Goal: Task Accomplishment & Management: Manage account settings

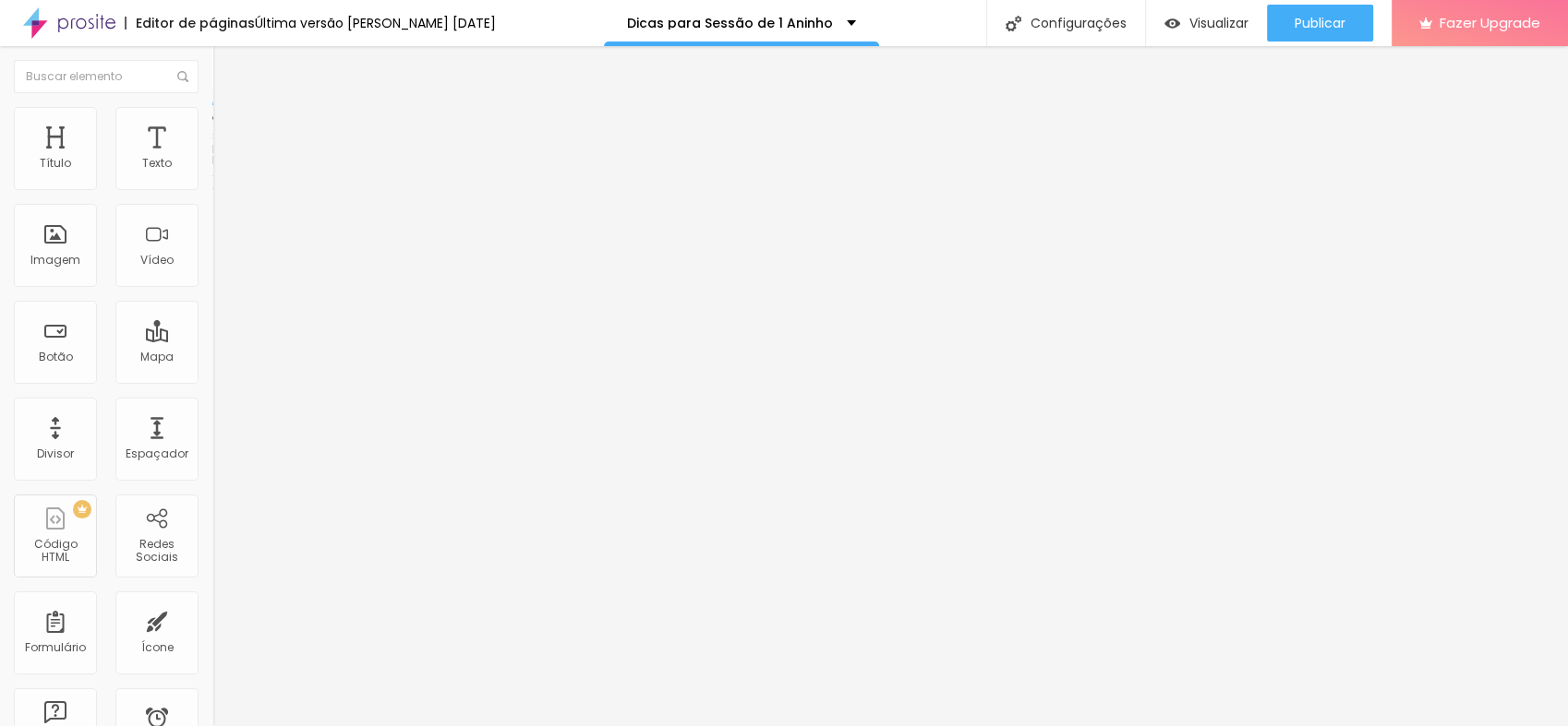
click at [229, 124] on span "Estilo" at bounding box center [243, 119] width 29 height 16
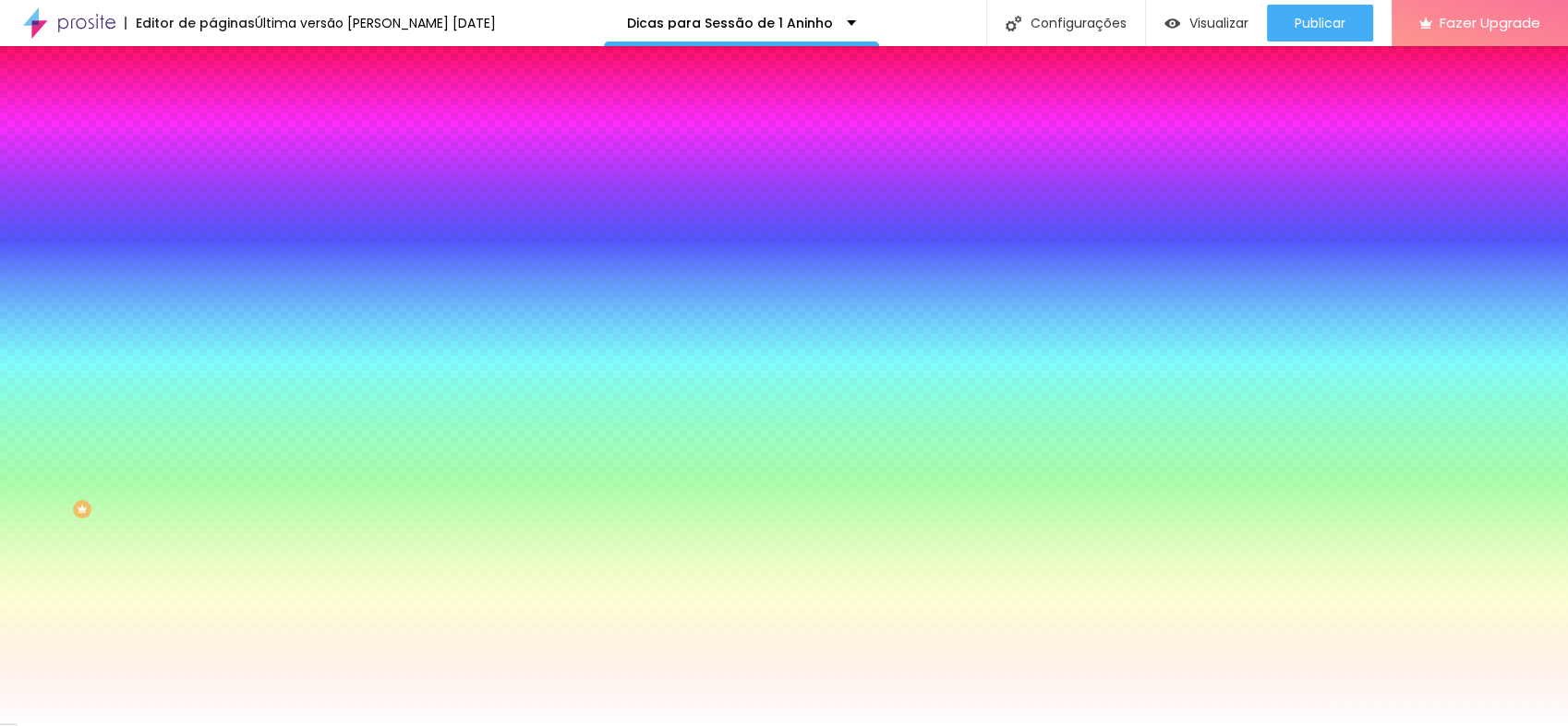
click at [213, 170] on span "Trocar imagem" at bounding box center [263, 162] width 101 height 16
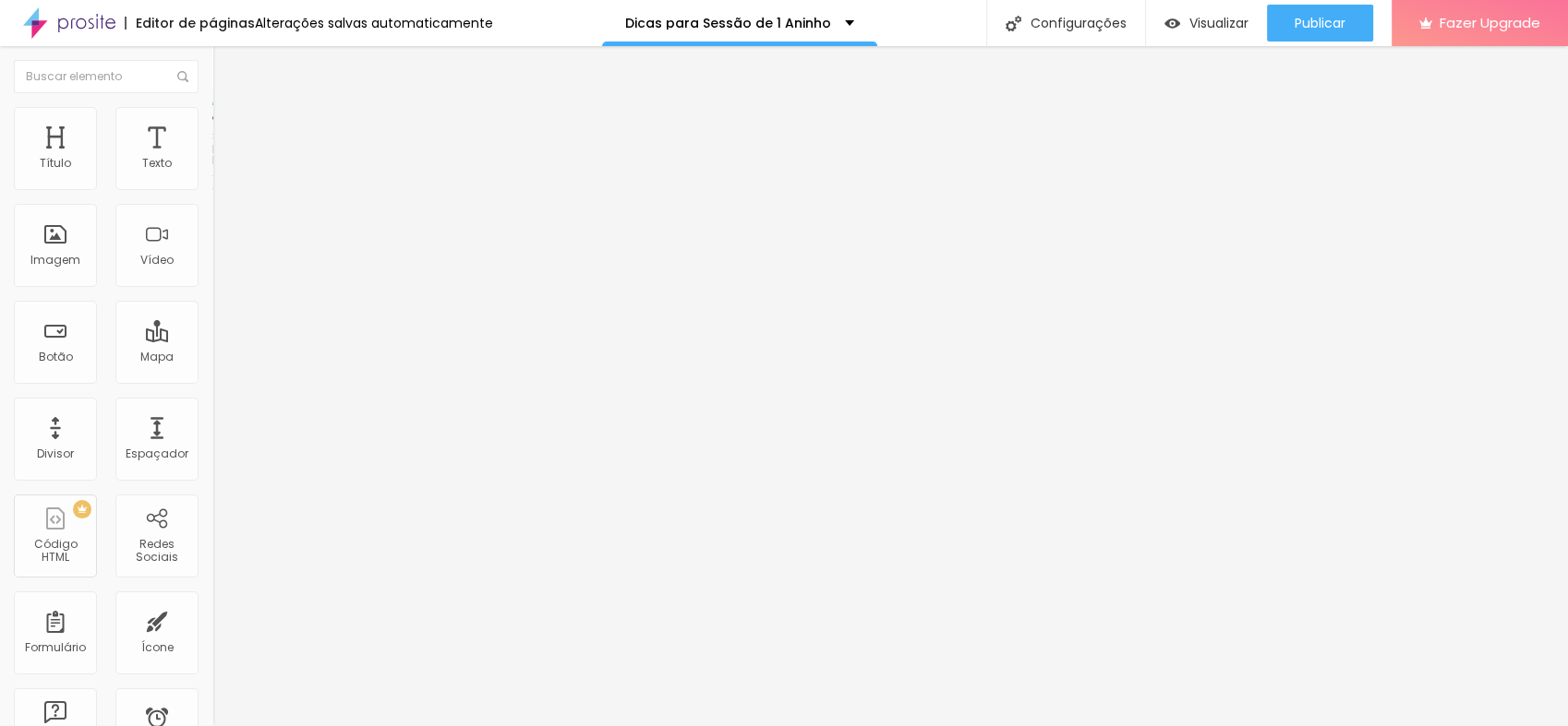
click at [213, 168] on span "Encaixotado" at bounding box center [249, 160] width 72 height 16
click at [229, 126] on span "Estilo" at bounding box center [243, 119] width 29 height 16
click at [229, 131] on span "Avançado" at bounding box center [260, 138] width 61 height 16
click at [229, 128] on span "Estilo" at bounding box center [243, 119] width 29 height 16
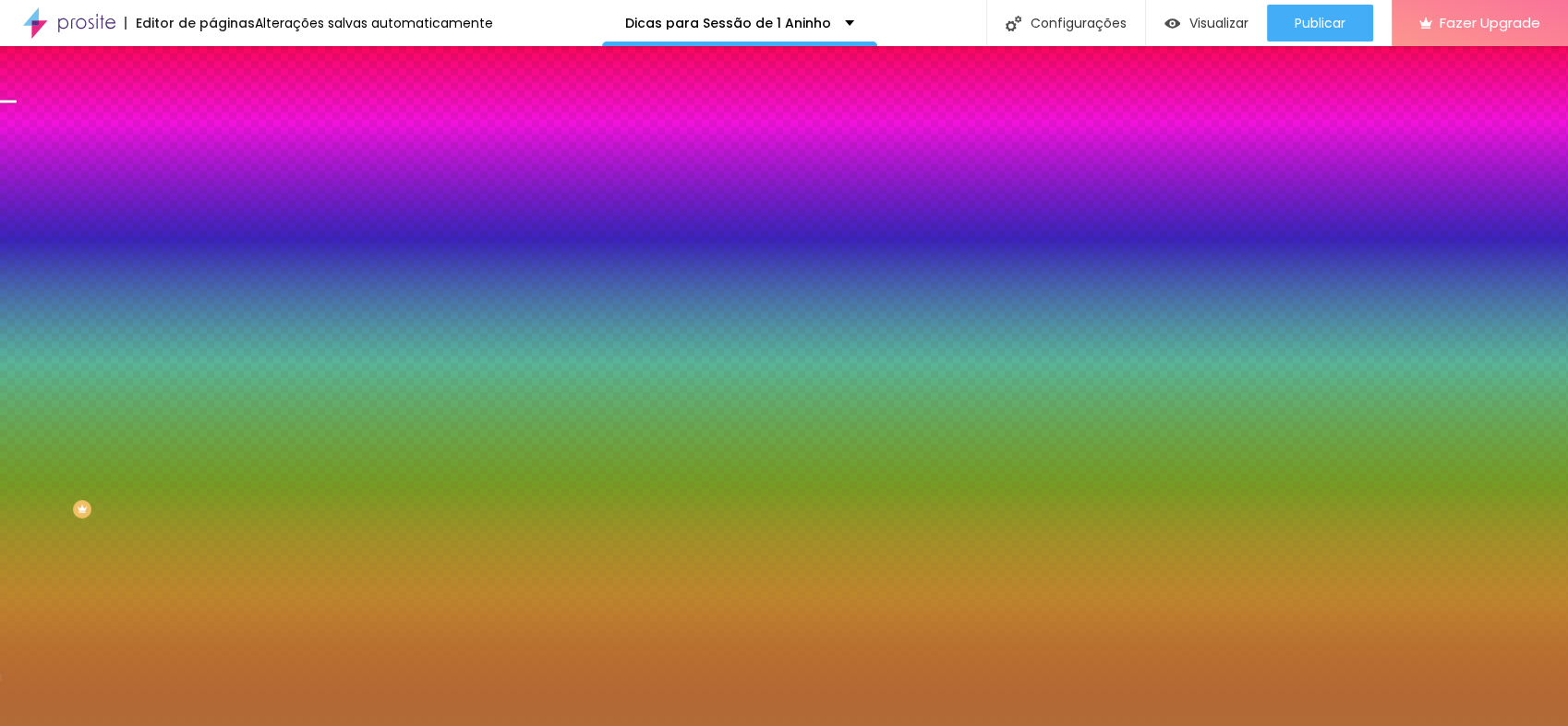
drag, startPoint x: 104, startPoint y: 129, endPoint x: 170, endPoint y: 339, distance: 220.1
click at [213, 269] on input "#B16B36" at bounding box center [324, 260] width 222 height 18
drag, startPoint x: 212, startPoint y: 341, endPoint x: 130, endPoint y: 338, distance: 82.1
click at [213, 269] on input "#B16B36" at bounding box center [324, 260] width 222 height 18
click at [213, 251] on div at bounding box center [319, 251] width 213 height 0
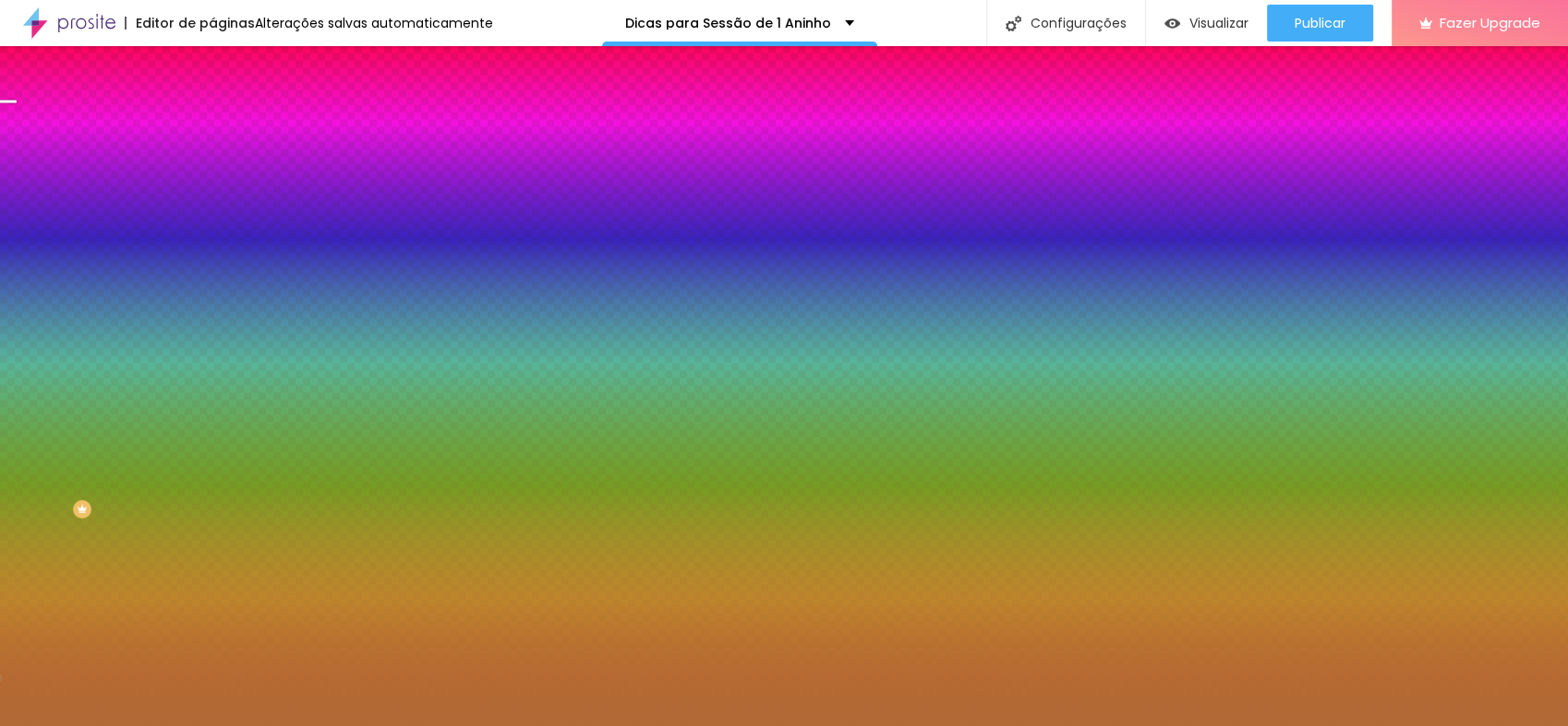
click at [213, 612] on div "Editar Seção Conteúdo Estilo Avançado Imagem de fundo Adicionar imagem Efeito d…" at bounding box center [319, 387] width 213 height 681
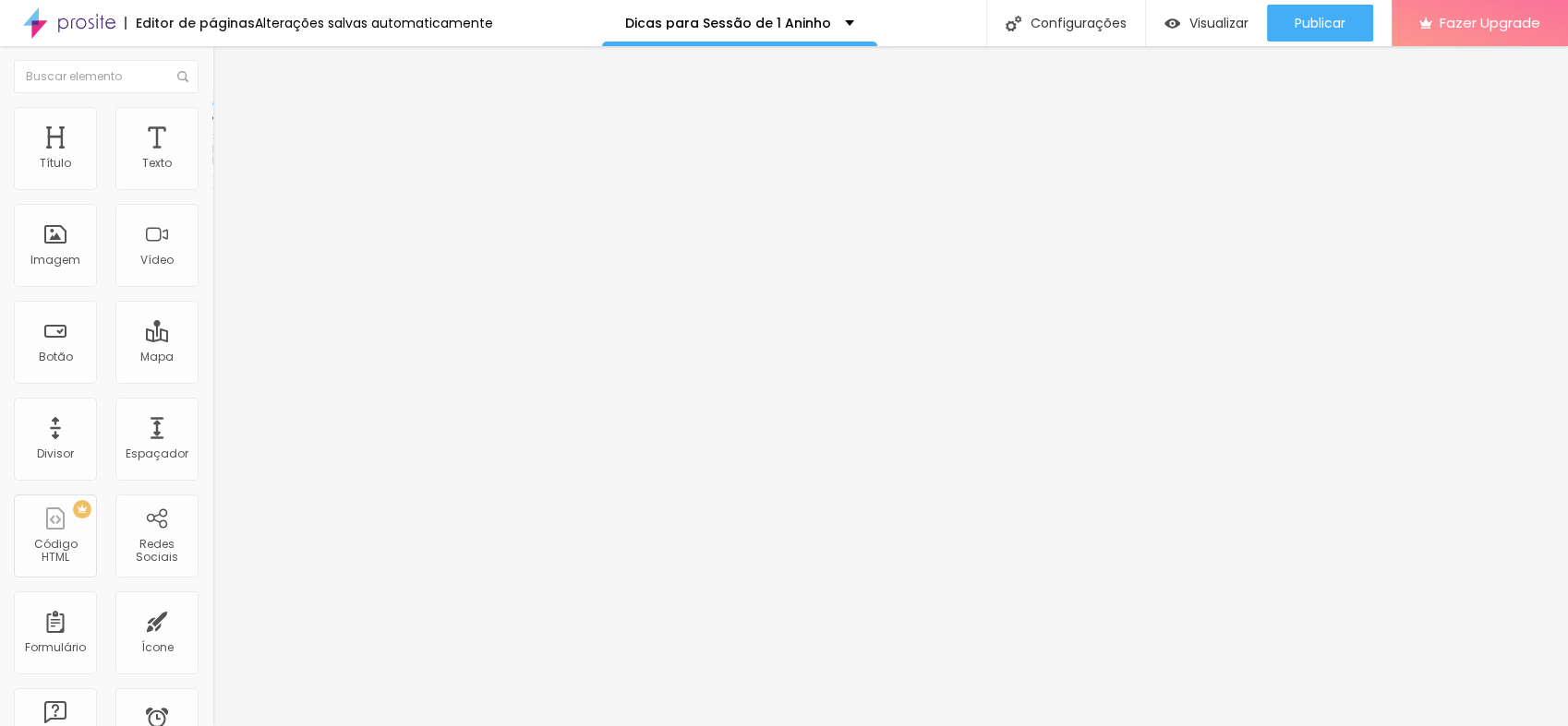
drag, startPoint x: 111, startPoint y: 128, endPoint x: 156, endPoint y: 163, distance: 57.0
click at [229, 128] on span "Estilo" at bounding box center [243, 119] width 29 height 16
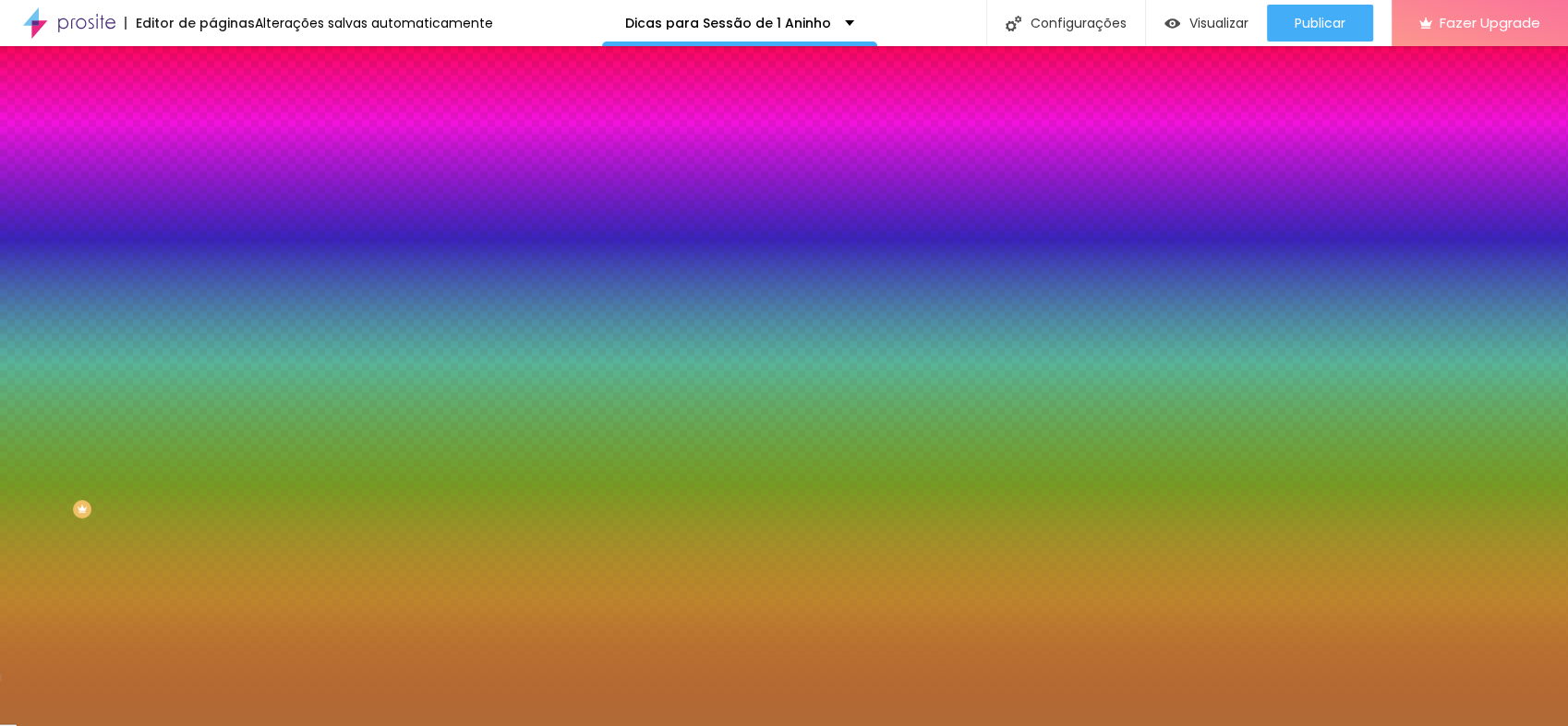
click at [213, 251] on div at bounding box center [319, 251] width 213 height 0
drag, startPoint x: 191, startPoint y: 501, endPoint x: 204, endPoint y: 384, distance: 117.7
click at [213, 383] on div "Imagem de fundo Adicionar imagem Efeito da Imagem Nenhum Nenhum Parallax Cor de…" at bounding box center [319, 264] width 213 height 239
drag, startPoint x: 204, startPoint y: 384, endPoint x: 140, endPoint y: 340, distance: 77.7
click at [213, 251] on div at bounding box center [319, 251] width 213 height 0
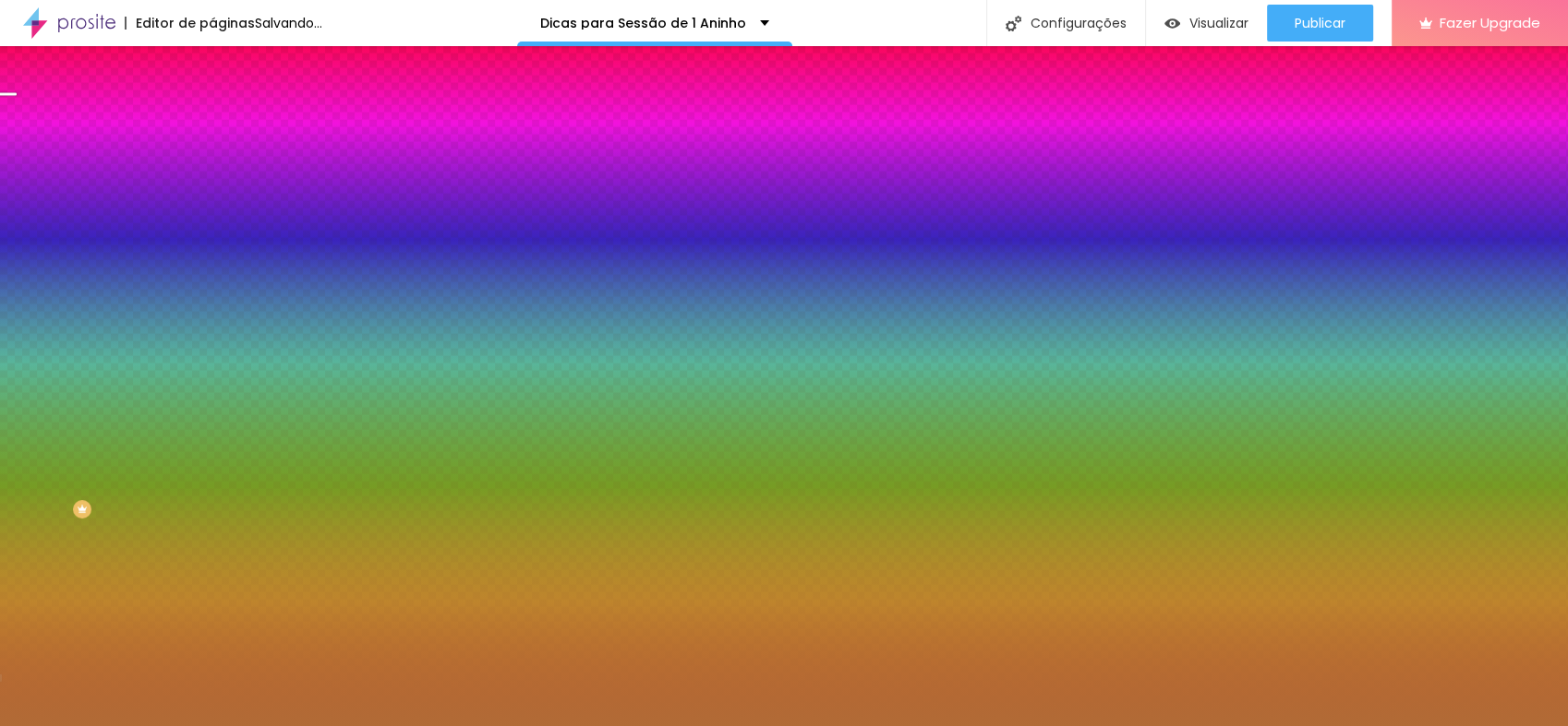
drag, startPoint x: 185, startPoint y: 498, endPoint x: 202, endPoint y: 378, distance: 121.2
click at [213, 377] on div "Imagem de fundo Adicionar imagem Efeito da Imagem Nenhum Nenhum Parallax Cor de…" at bounding box center [319, 264] width 213 height 239
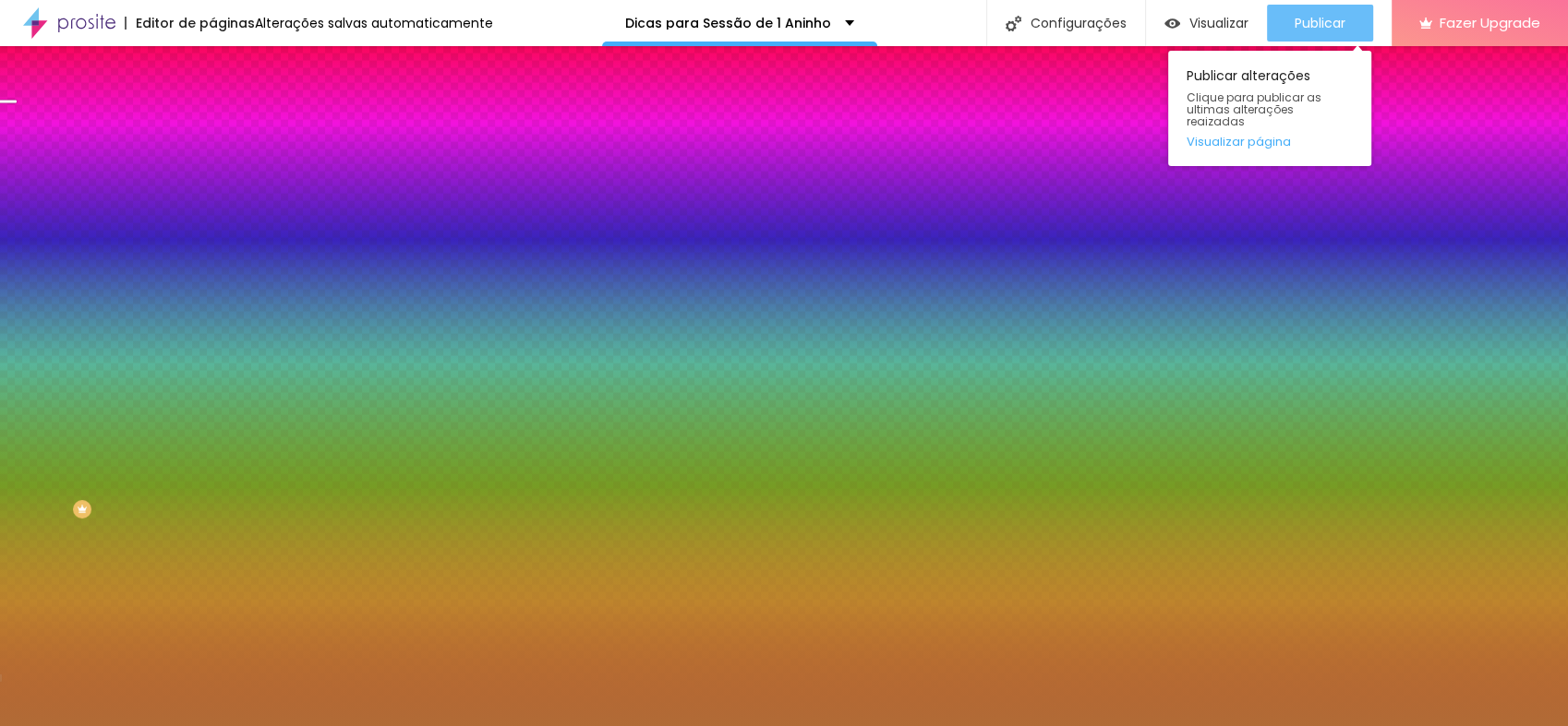
click at [1341, 20] on span "Publicar" at bounding box center [1319, 23] width 51 height 15
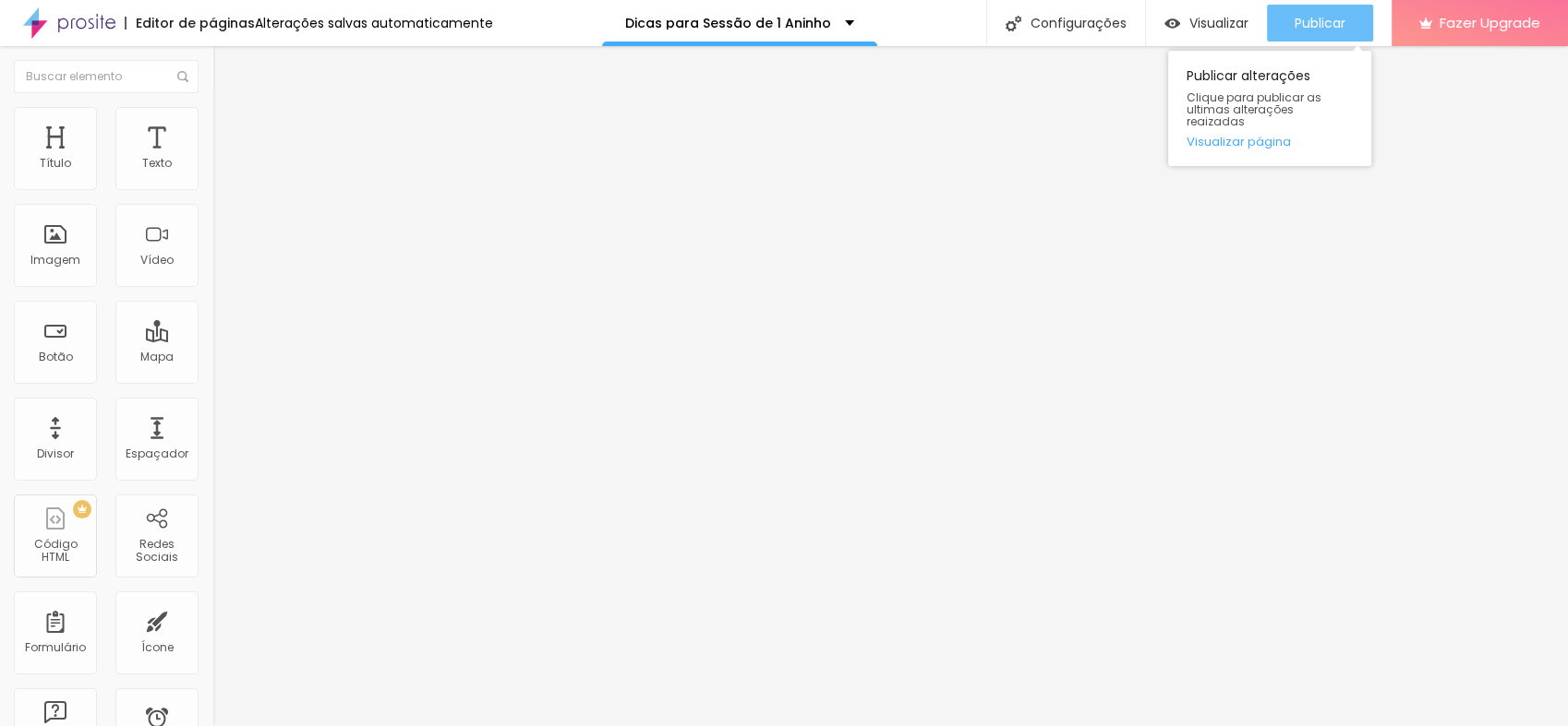
click at [1317, 23] on span "Publicar" at bounding box center [1319, 23] width 51 height 15
